Goal: Information Seeking & Learning: Understand process/instructions

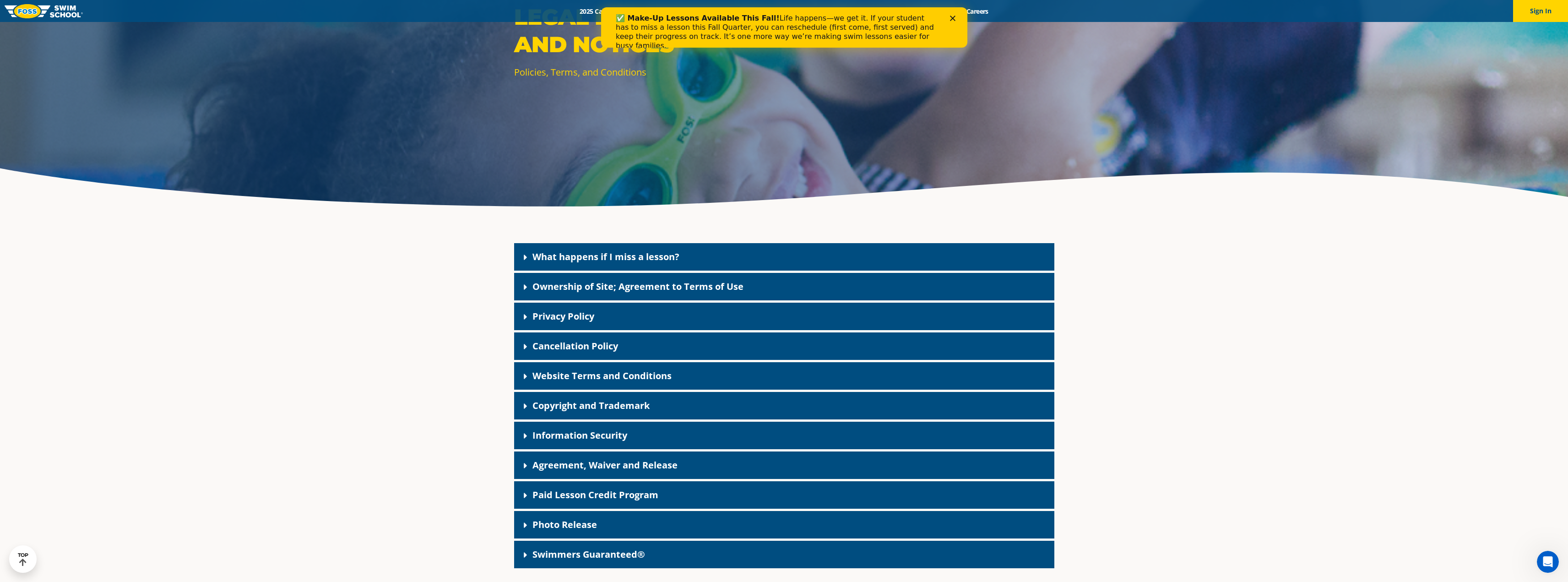
click at [553, 341] on link "Cancellation Policy" at bounding box center [575, 345] width 86 height 12
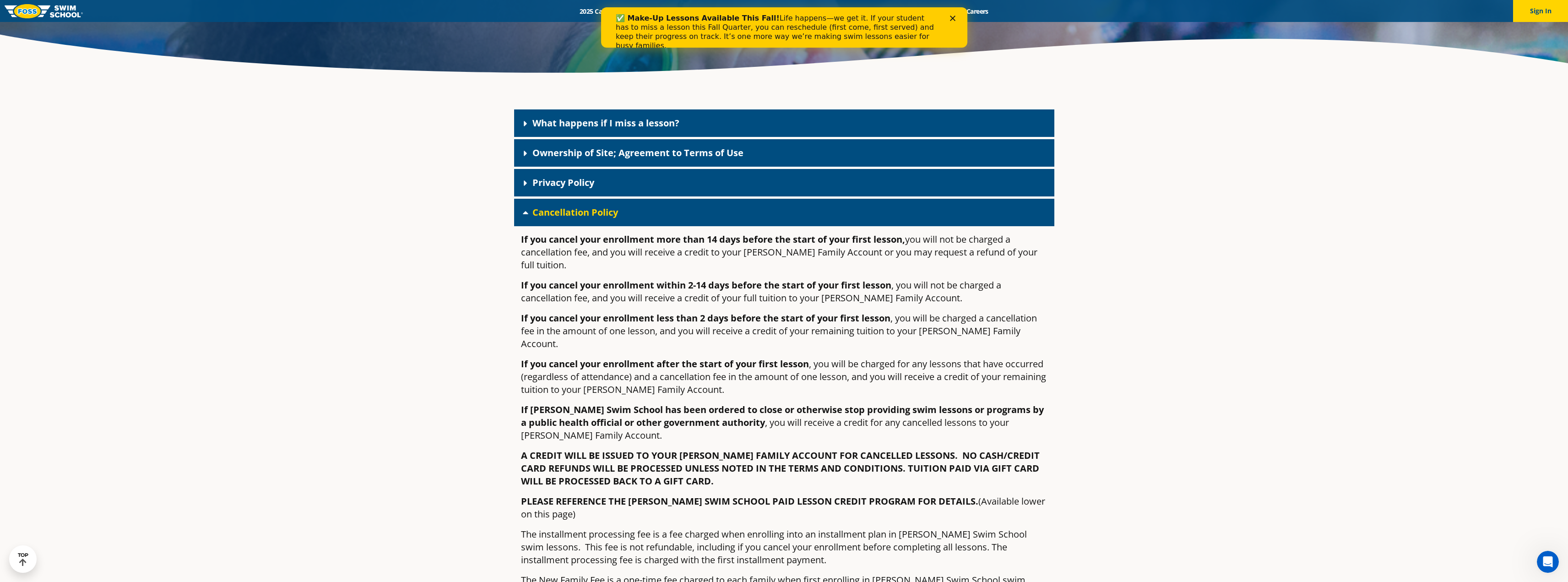
scroll to position [320, 0]
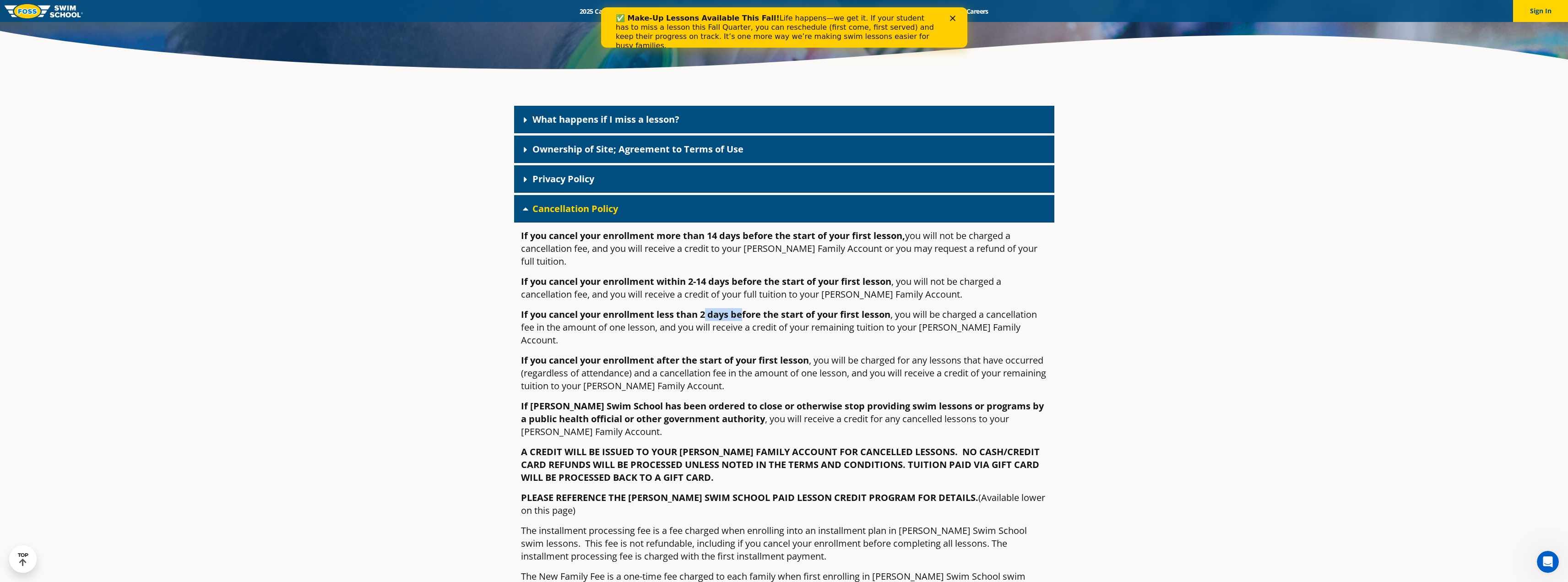
click at [745, 308] on strong "If you cancel your enrollment less than 2 days before the start of your first l…" at bounding box center [705, 314] width 370 height 12
drag, startPoint x: 646, startPoint y: 329, endPoint x: 810, endPoint y: 337, distance: 164.2
click at [810, 353] on p "If you cancel your enrollment after the start of your first lesson , you will b…" at bounding box center [784, 373] width 527 height 39
drag, startPoint x: 658, startPoint y: 349, endPoint x: 845, endPoint y: 348, distance: 187.0
click at [845, 353] on p "If you cancel your enrollment after the start of your first lesson , you will b…" at bounding box center [784, 373] width 527 height 39
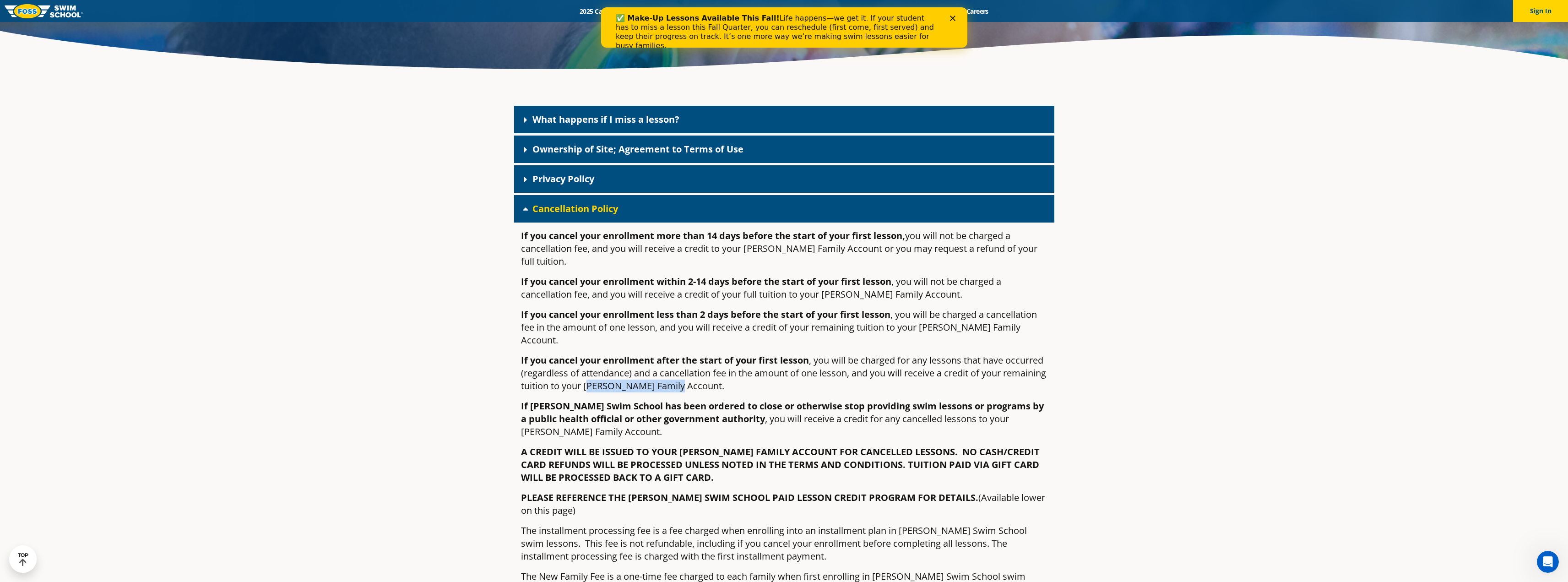
drag, startPoint x: 633, startPoint y: 359, endPoint x: 723, endPoint y: 361, distance: 90.0
click at [723, 361] on p "If you cancel your enrollment after the start of your first lesson , you will b…" at bounding box center [784, 373] width 527 height 39
drag, startPoint x: 531, startPoint y: 378, endPoint x: 789, endPoint y: 384, distance: 258.1
click at [789, 400] on strong "If [PERSON_NAME] Swim School has been ordered to close or otherwise stop provid…" at bounding box center [782, 412] width 523 height 25
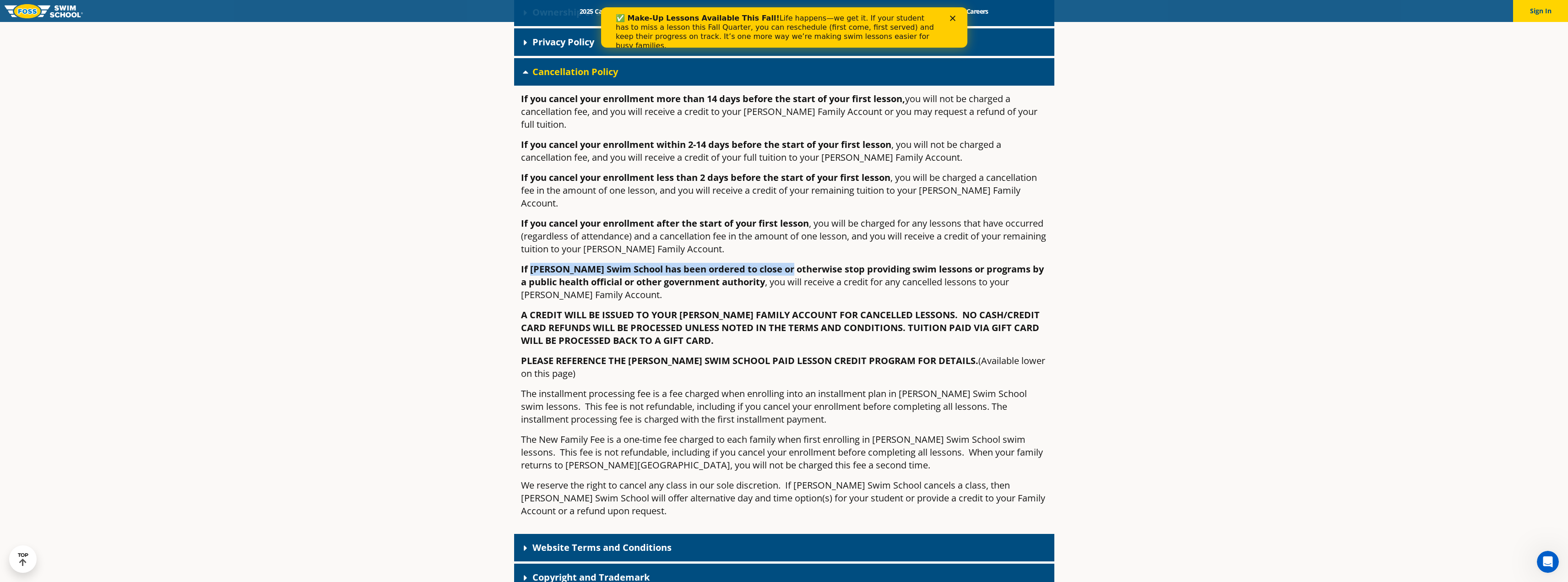
scroll to position [503, 0]
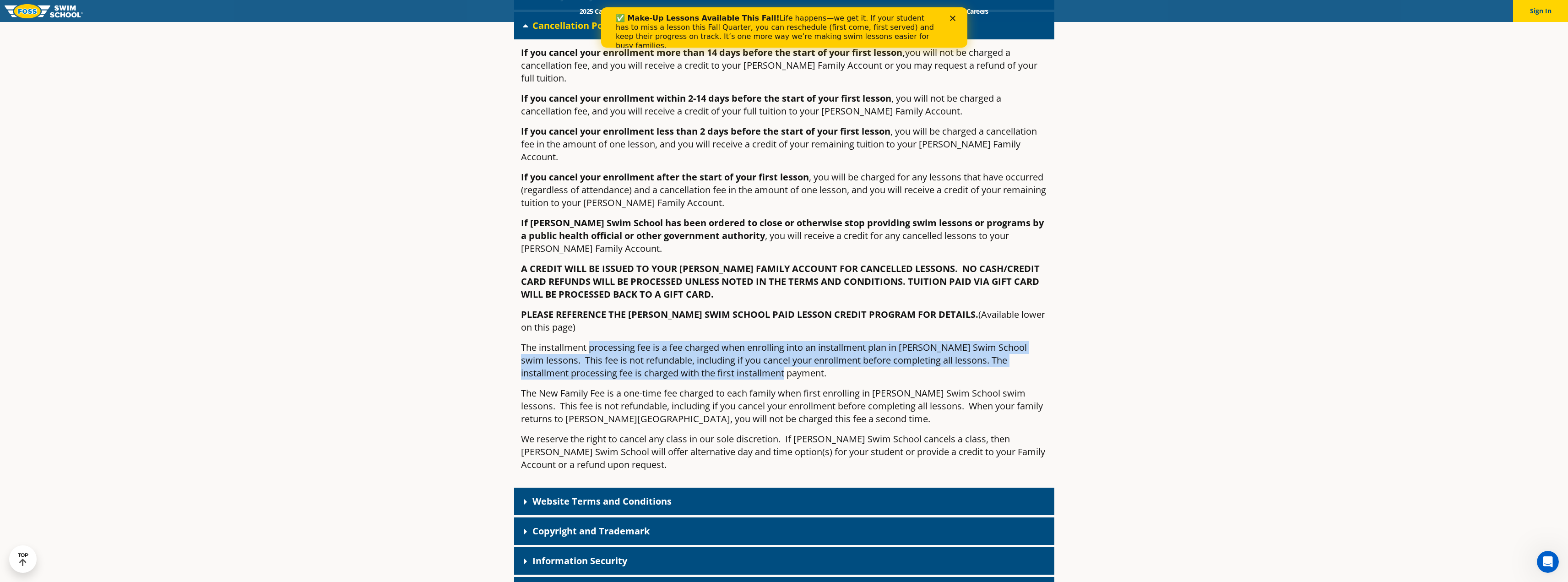
drag, startPoint x: 592, startPoint y: 318, endPoint x: 743, endPoint y: 349, distance: 154.1
click at [743, 349] on p "The installment processing fee is a fee charged when enrolling into an installm…" at bounding box center [784, 360] width 527 height 39
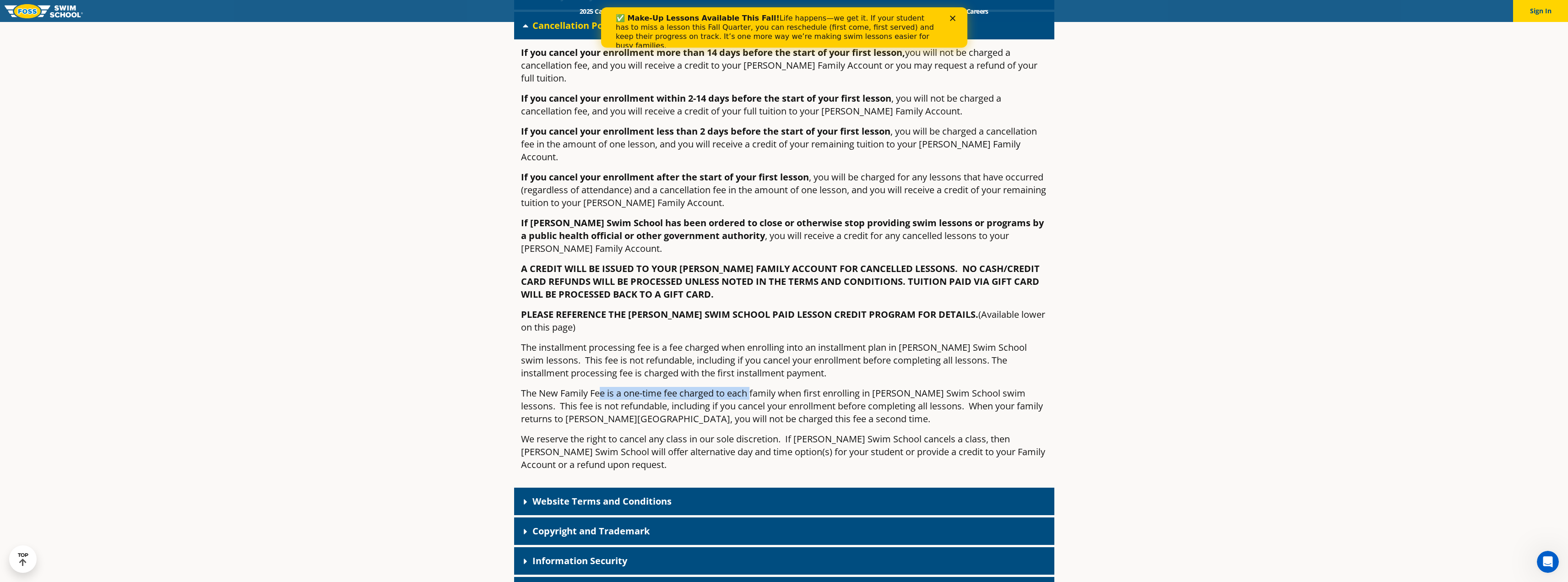
drag, startPoint x: 600, startPoint y: 365, endPoint x: 753, endPoint y: 367, distance: 153.0
click at [753, 387] on p "The New Family Fee is a one-time fee charged to each family when first enrollin…" at bounding box center [784, 406] width 527 height 39
drag, startPoint x: 689, startPoint y: 388, endPoint x: 799, endPoint y: 394, distance: 110.2
click at [799, 394] on p "The New Family Fee is a one-time fee charged to each family when first enrollin…" at bounding box center [784, 406] width 527 height 39
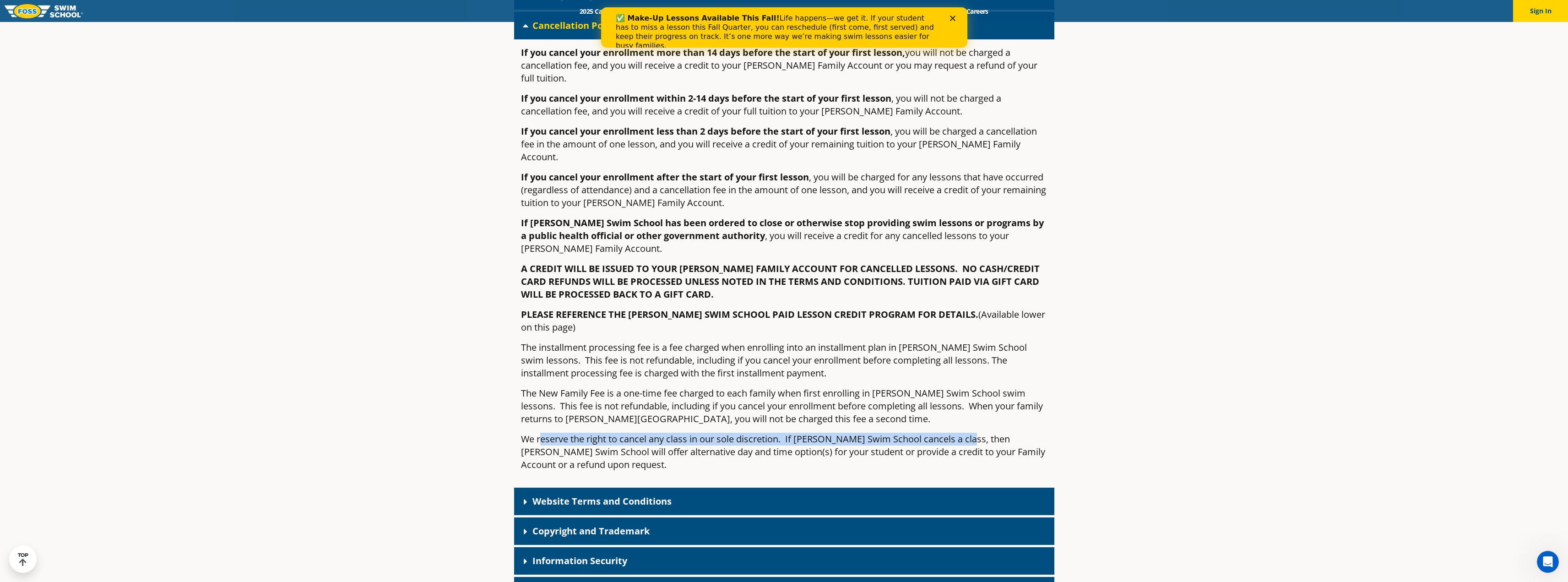
drag, startPoint x: 539, startPoint y: 415, endPoint x: 918, endPoint y: 414, distance: 379.0
click at [936, 432] on p "We reserve the right to cancel any class in our sole discretion. If [PERSON_NAM…" at bounding box center [784, 452] width 527 height 39
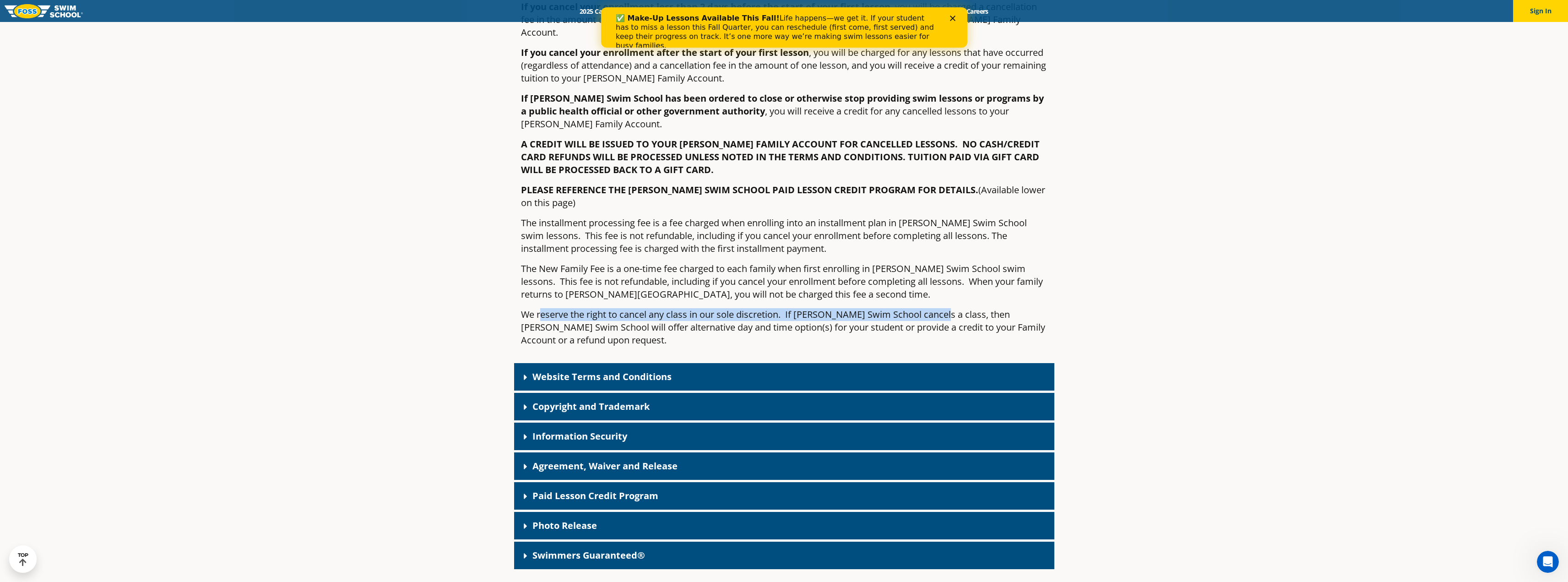
scroll to position [641, 0]
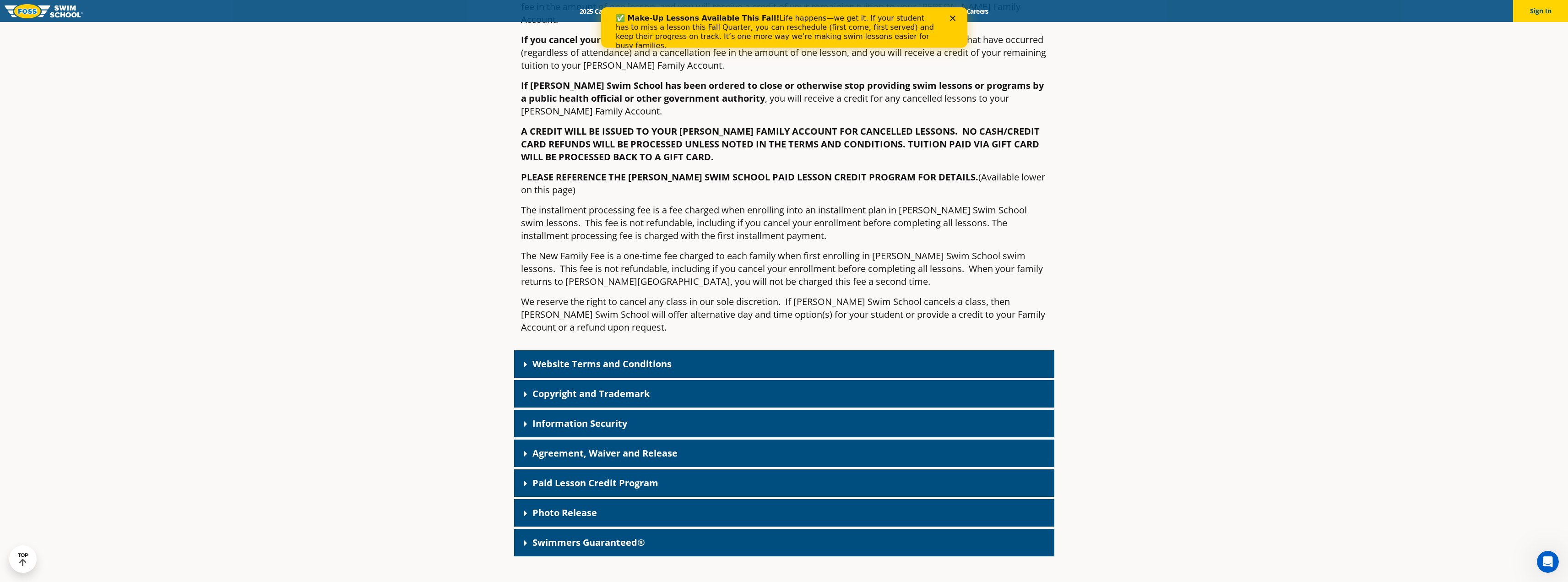
click at [564, 357] on link "Website Terms and Conditions" at bounding box center [602, 363] width 139 height 12
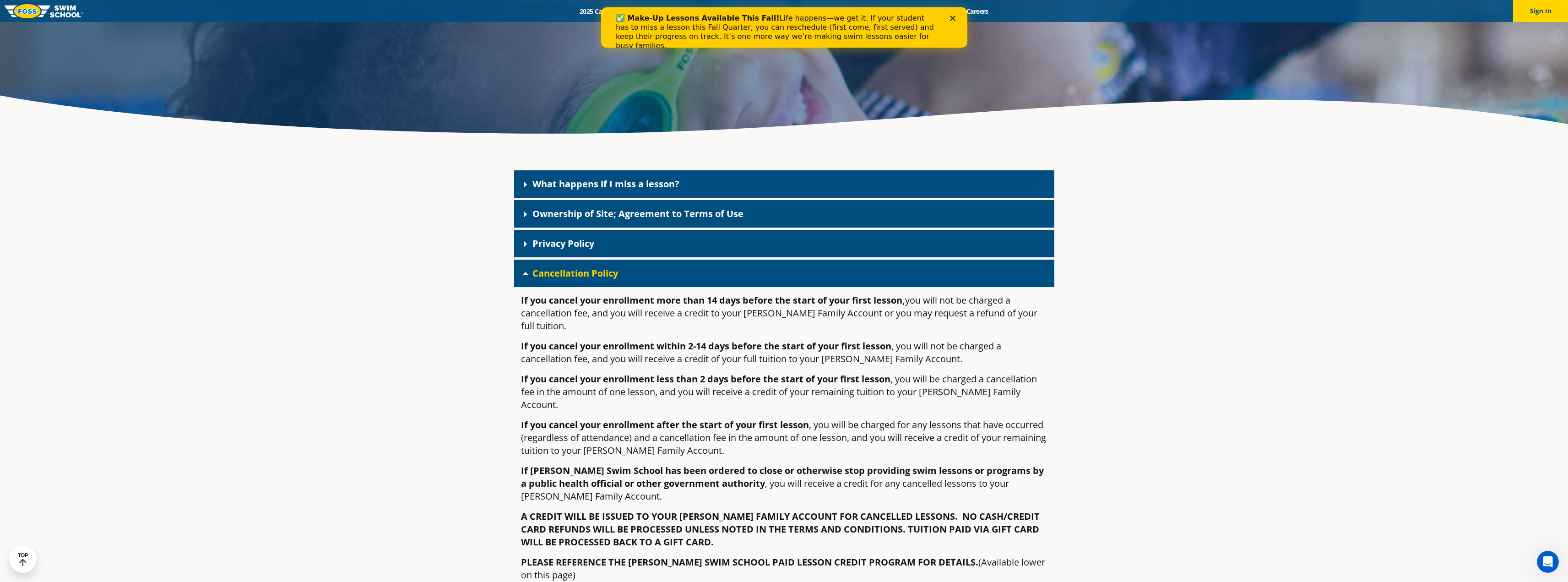
scroll to position [0, 0]
